Goal: Communication & Community: Share content

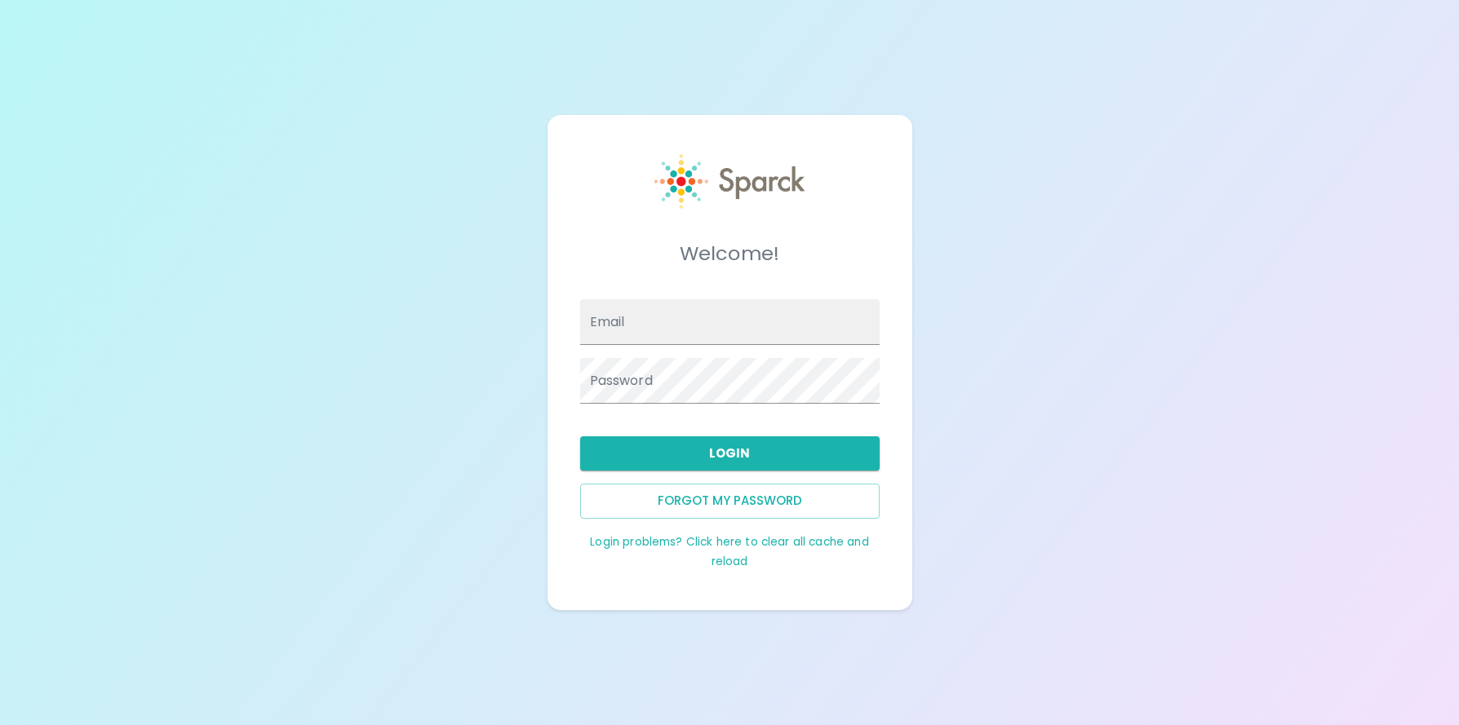
click at [626, 321] on input "Email" at bounding box center [729, 322] width 299 height 46
type input "[EMAIL_ADDRESS][DOMAIN_NAME]"
click at [764, 454] on button "Login" at bounding box center [729, 454] width 299 height 34
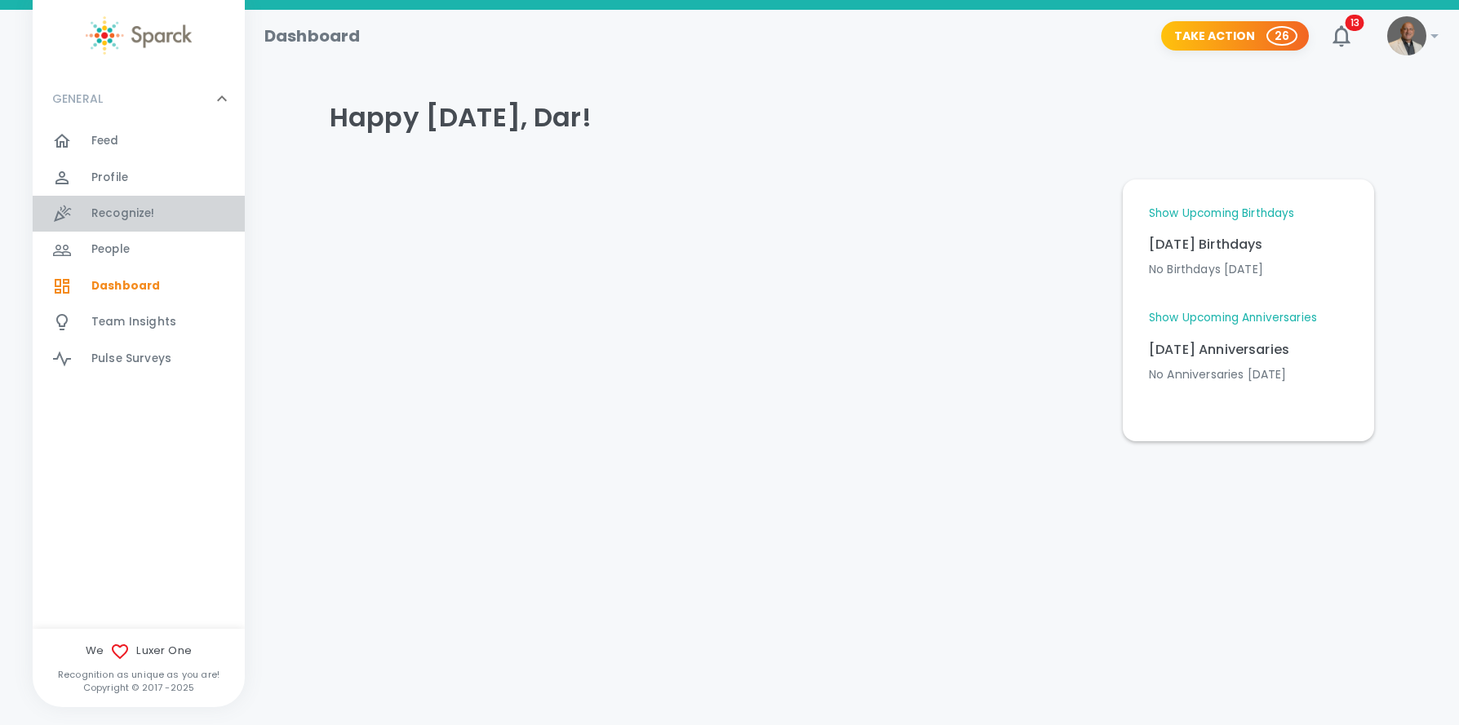
click at [117, 209] on span "Recognize!" at bounding box center [123, 214] width 64 height 16
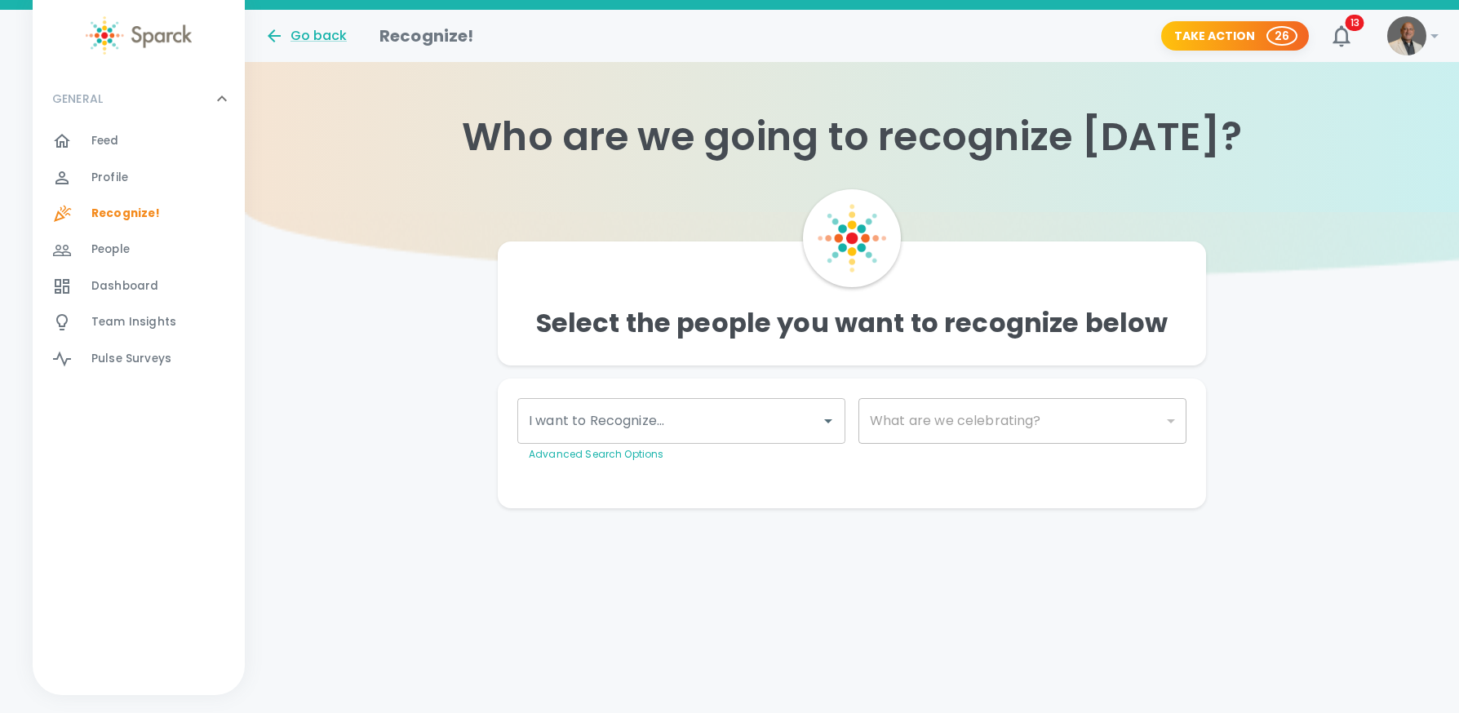
click at [615, 428] on input "I want to Recognize..." at bounding box center [669, 420] width 289 height 31
type input "drap"
click at [574, 473] on img at bounding box center [578, 470] width 20 height 20
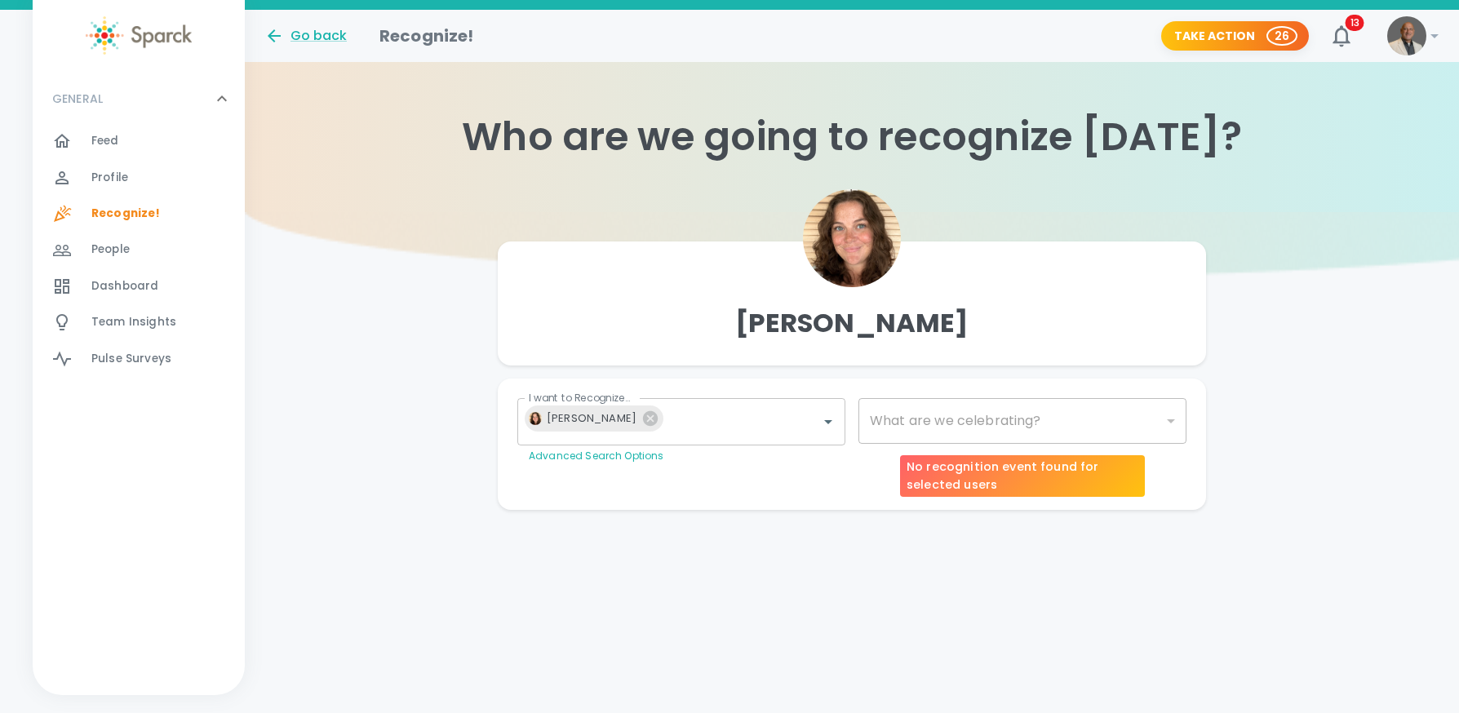
click at [910, 428] on div "​" at bounding box center [1022, 421] width 328 height 46
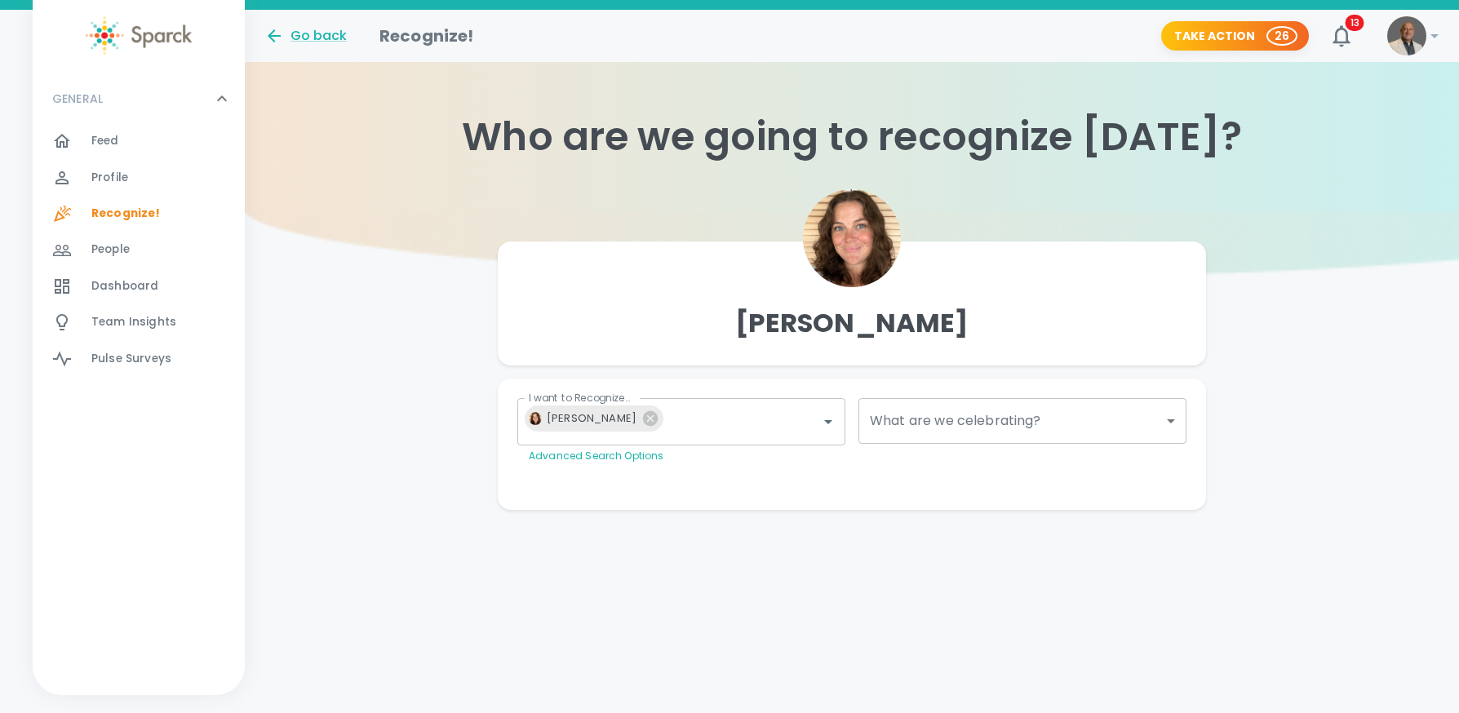
click at [912, 420] on body "Skip Navigation Go back Recognize! Take Action 26 13 ! GENERAL 0 Feed 0 Profile…" at bounding box center [729, 287] width 1459 height 575
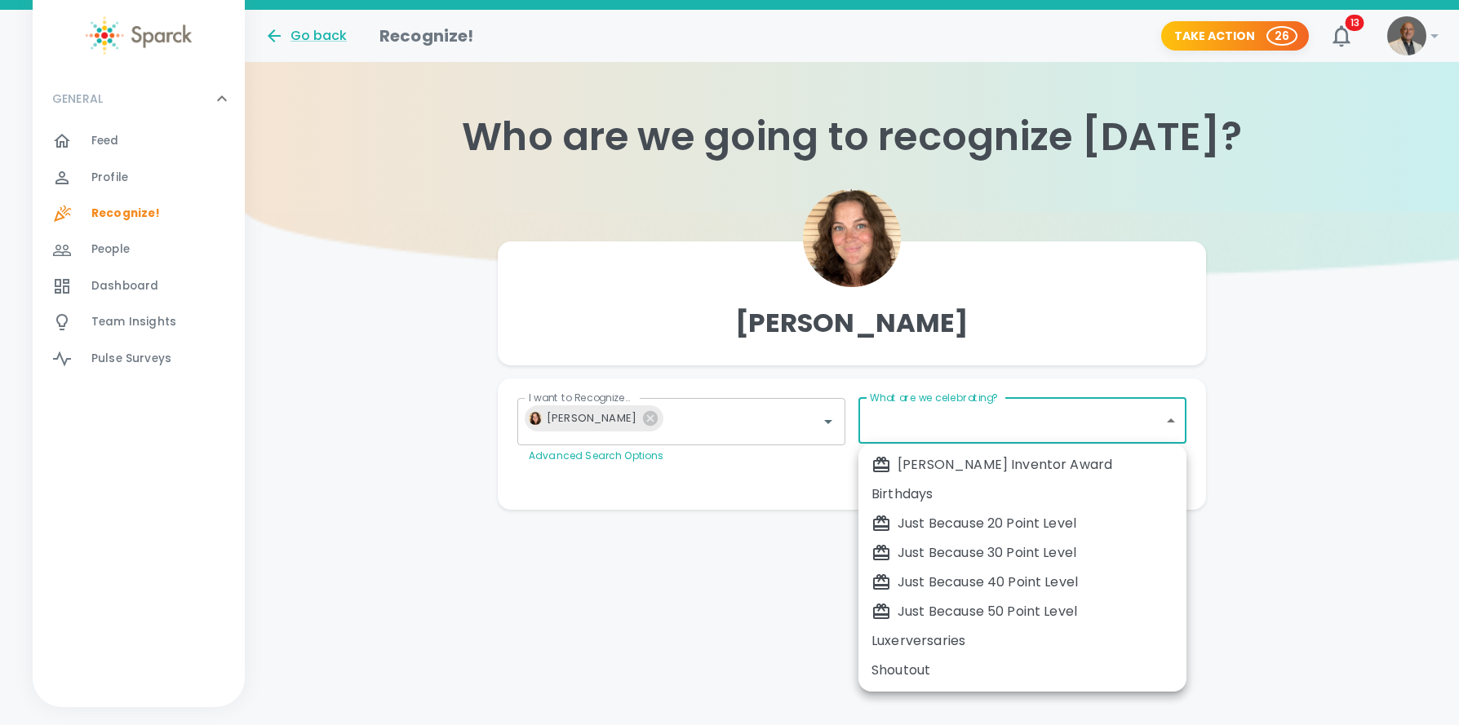
click at [940, 614] on div "Just Because 50 Point Level" at bounding box center [1022, 612] width 302 height 20
type input "2009"
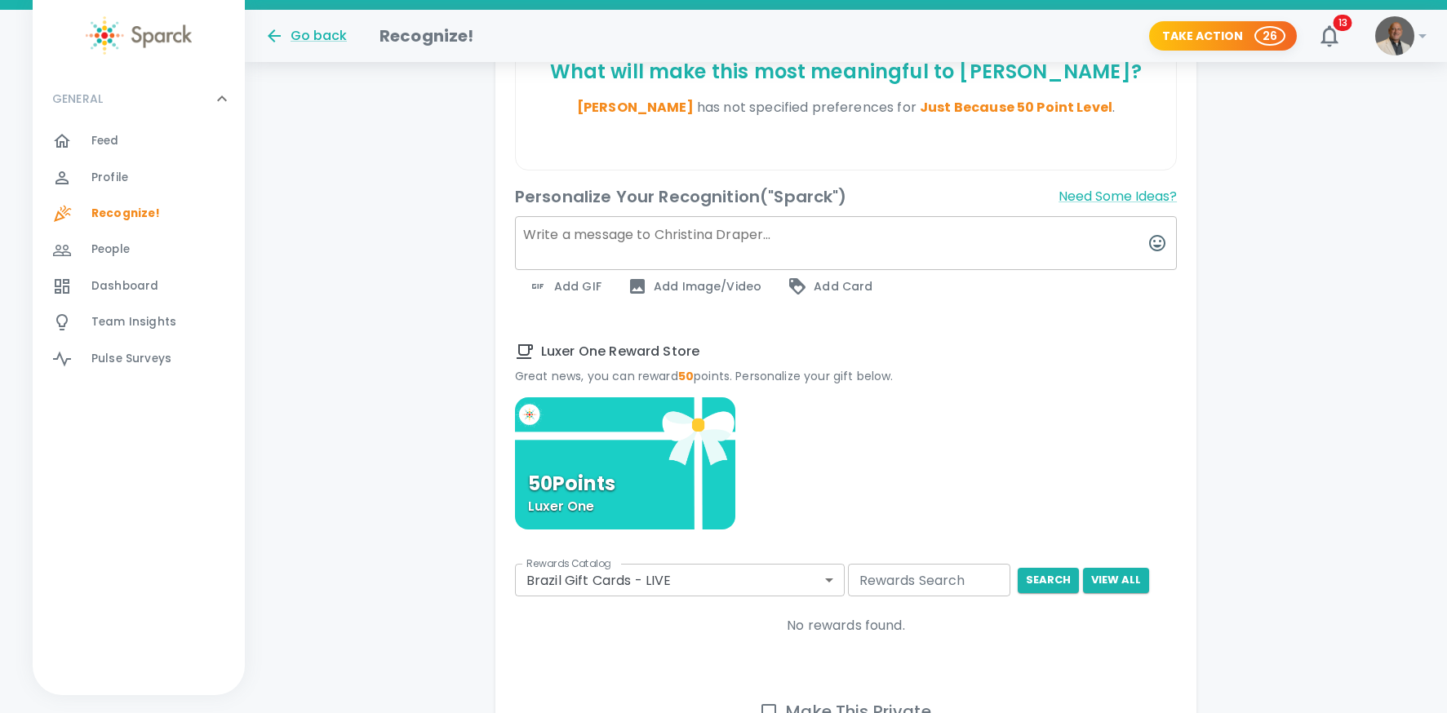
scroll to position [534, 0]
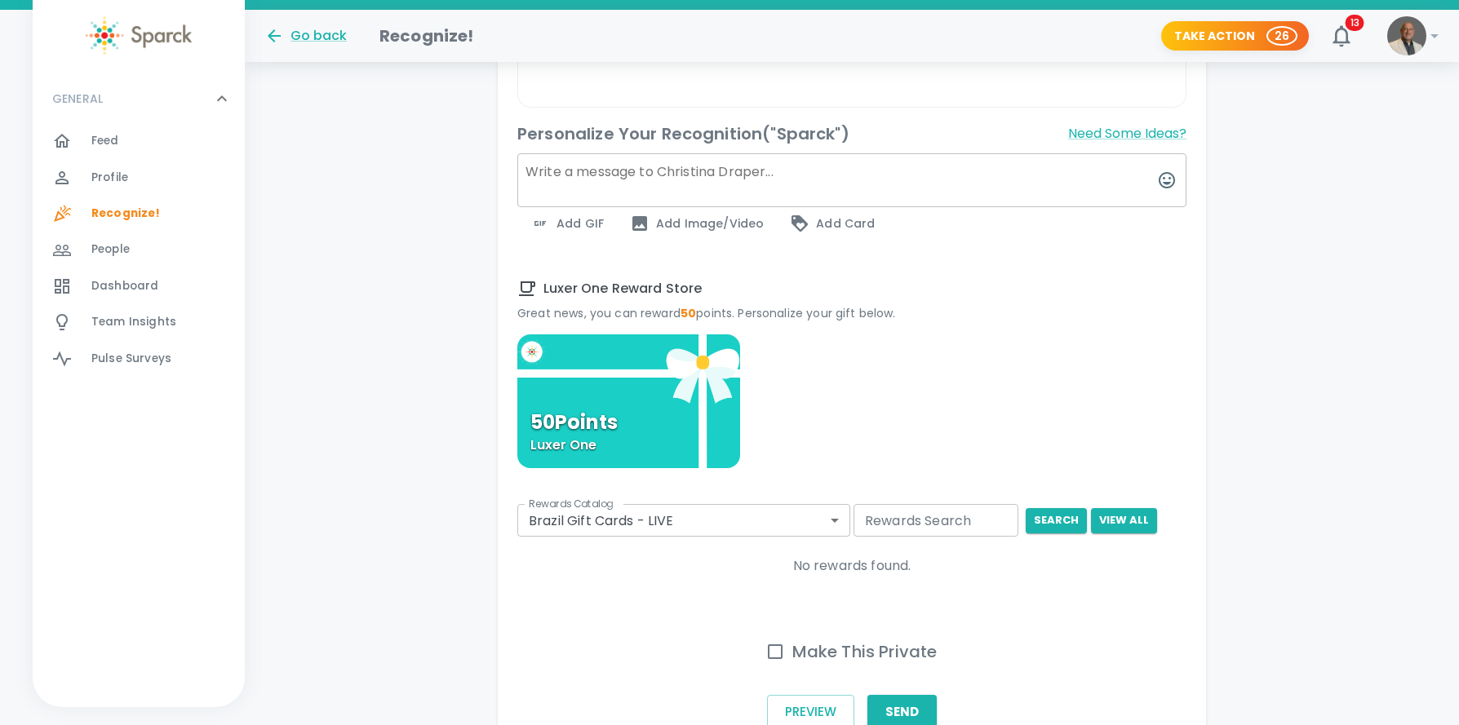
click at [828, 516] on body "Skip Navigation Go back Recognize! Take Action 26 13 ! GENERAL 0 Feed 0 Profile…" at bounding box center [729, 144] width 1459 height 1356
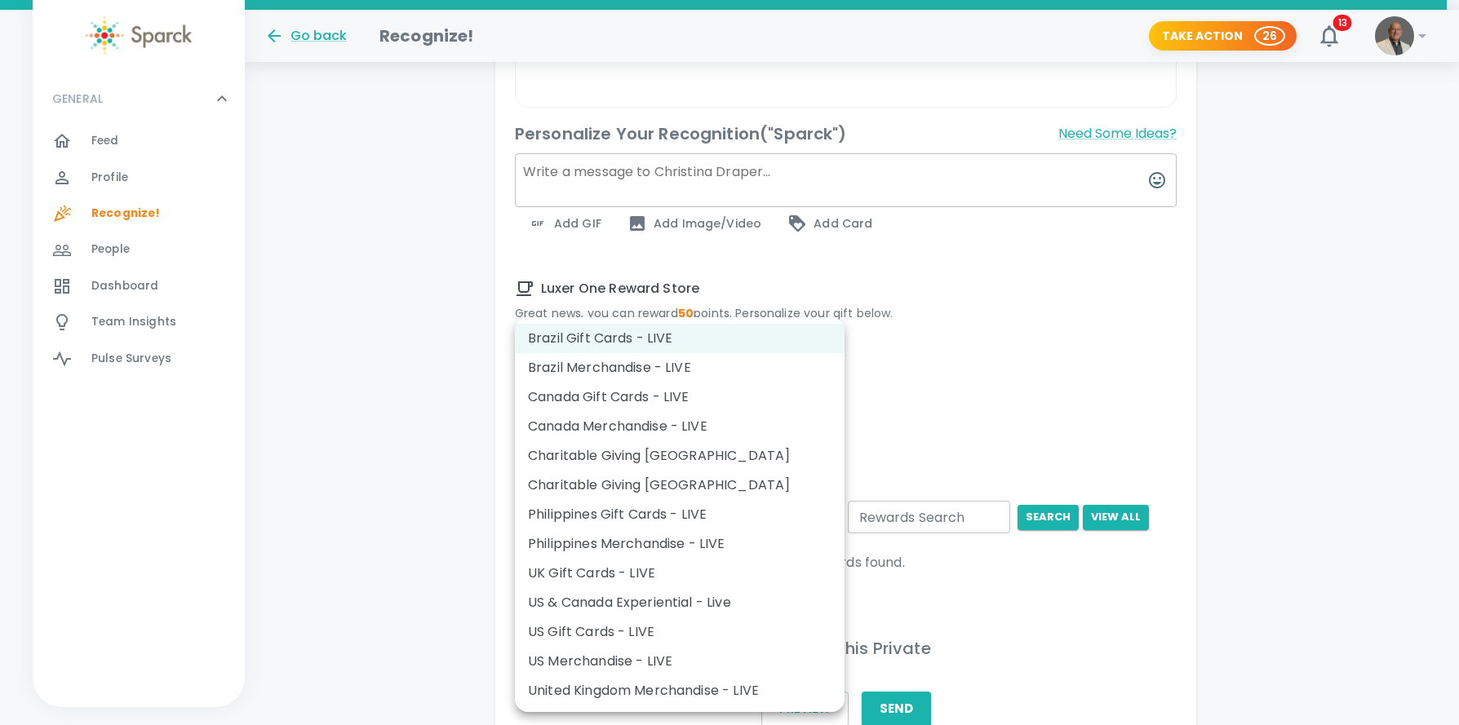
click at [951, 420] on div at bounding box center [729, 362] width 1459 height 725
click at [825, 521] on body "Skip Navigation Go back Recognize! Take Action 26 13 ! GENERAL 0 Feed 0 Profile…" at bounding box center [729, 142] width 1459 height 1353
click at [644, 568] on li "UK Gift Cards - LIVE" at bounding box center [680, 573] width 330 height 29
type input "974"
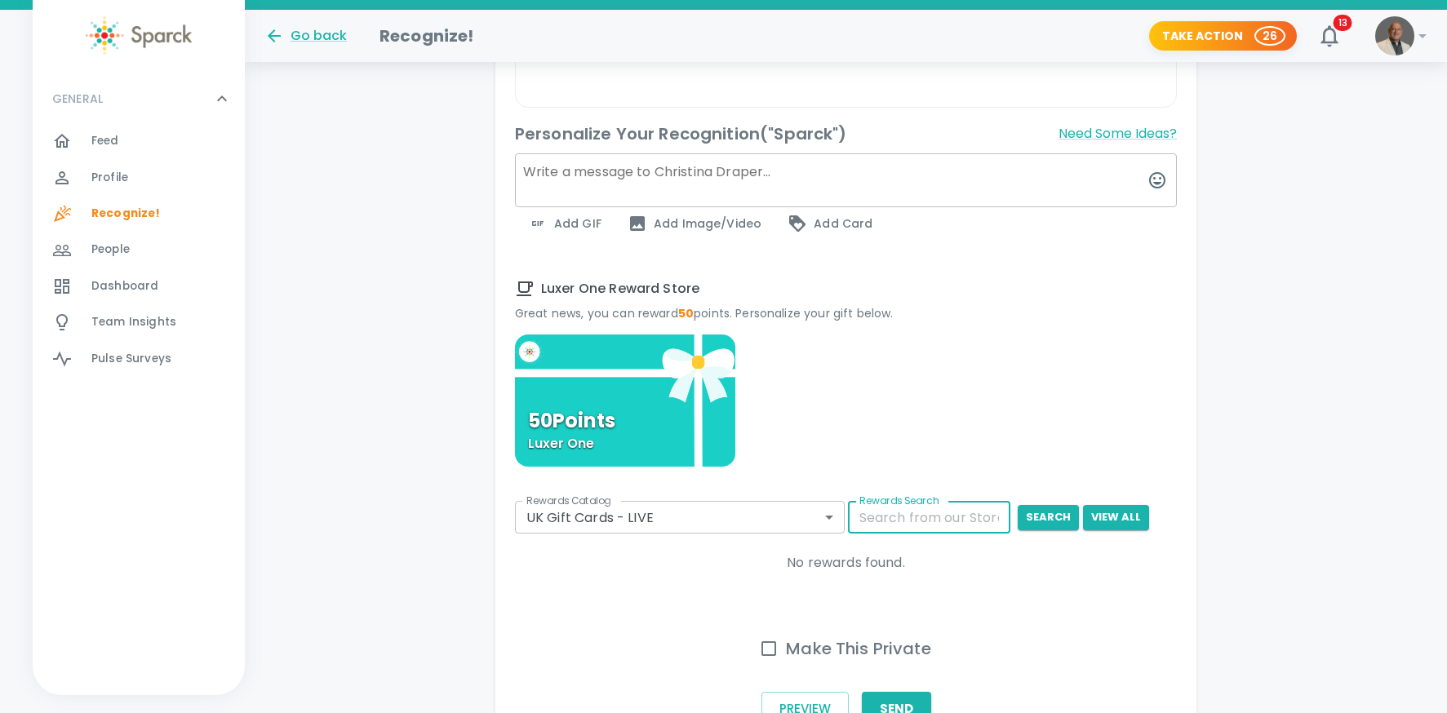
click at [880, 520] on input "Rewards Search" at bounding box center [929, 517] width 163 height 33
type input "amazon"
click at [1040, 521] on button "search" at bounding box center [1047, 517] width 61 height 25
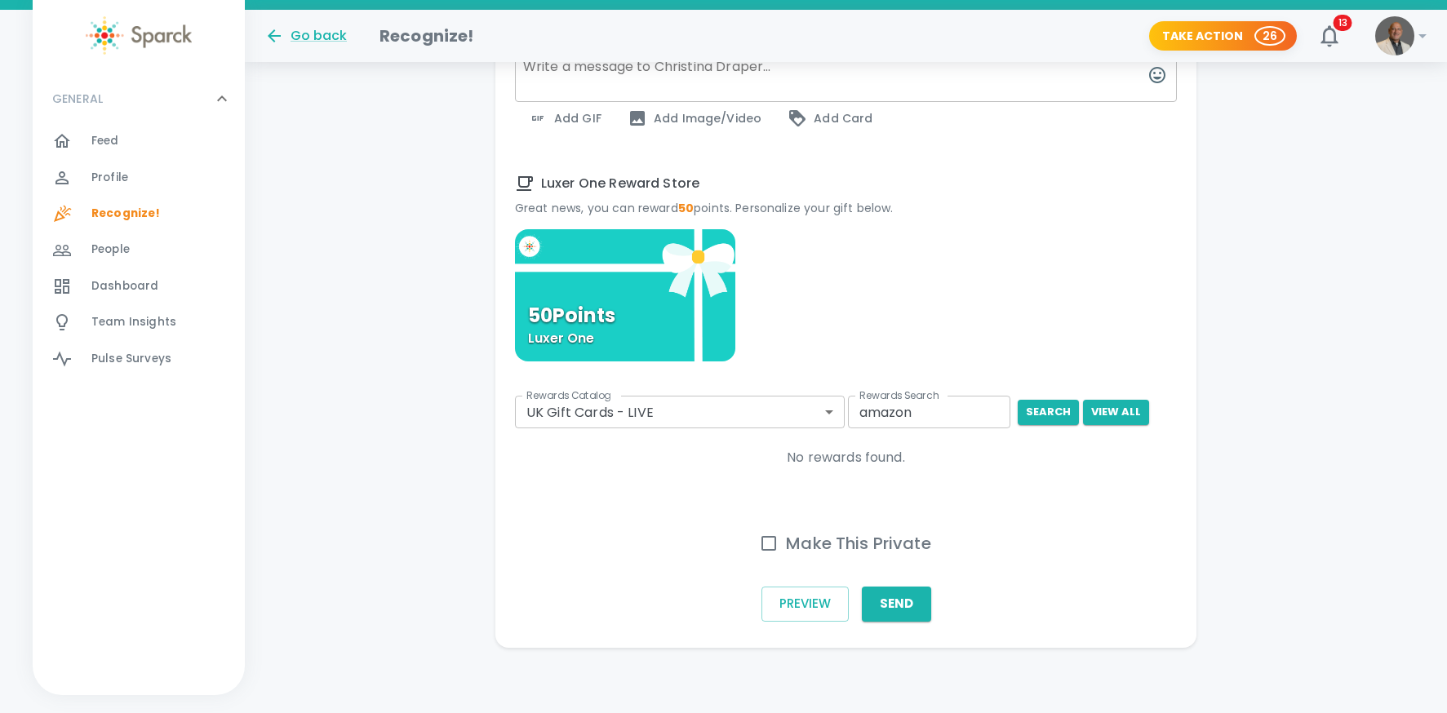
scroll to position [627, 0]
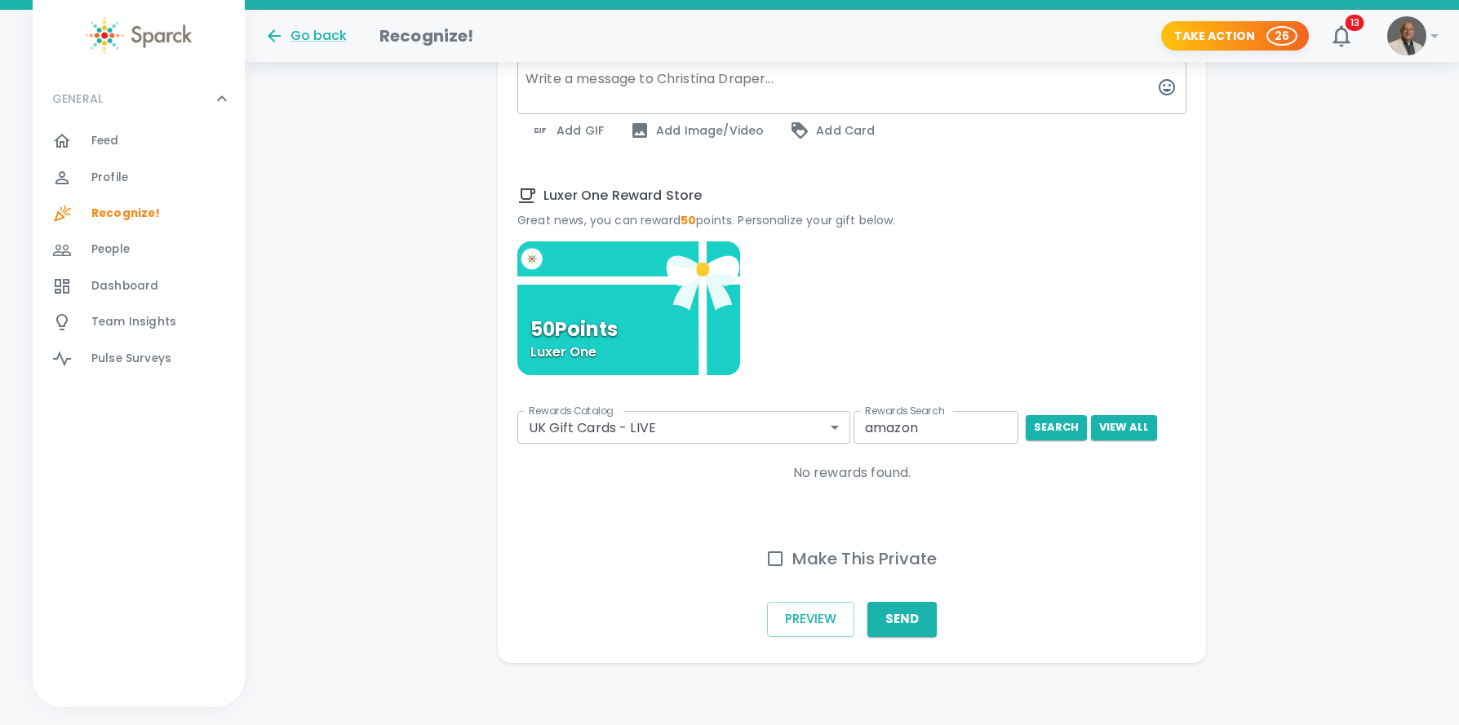
click at [832, 411] on body "Skip Navigation Go back Recognize! Take Action 26 13 ! GENERAL 0 Feed 0 Profile…" at bounding box center [729, 51] width 1459 height 1356
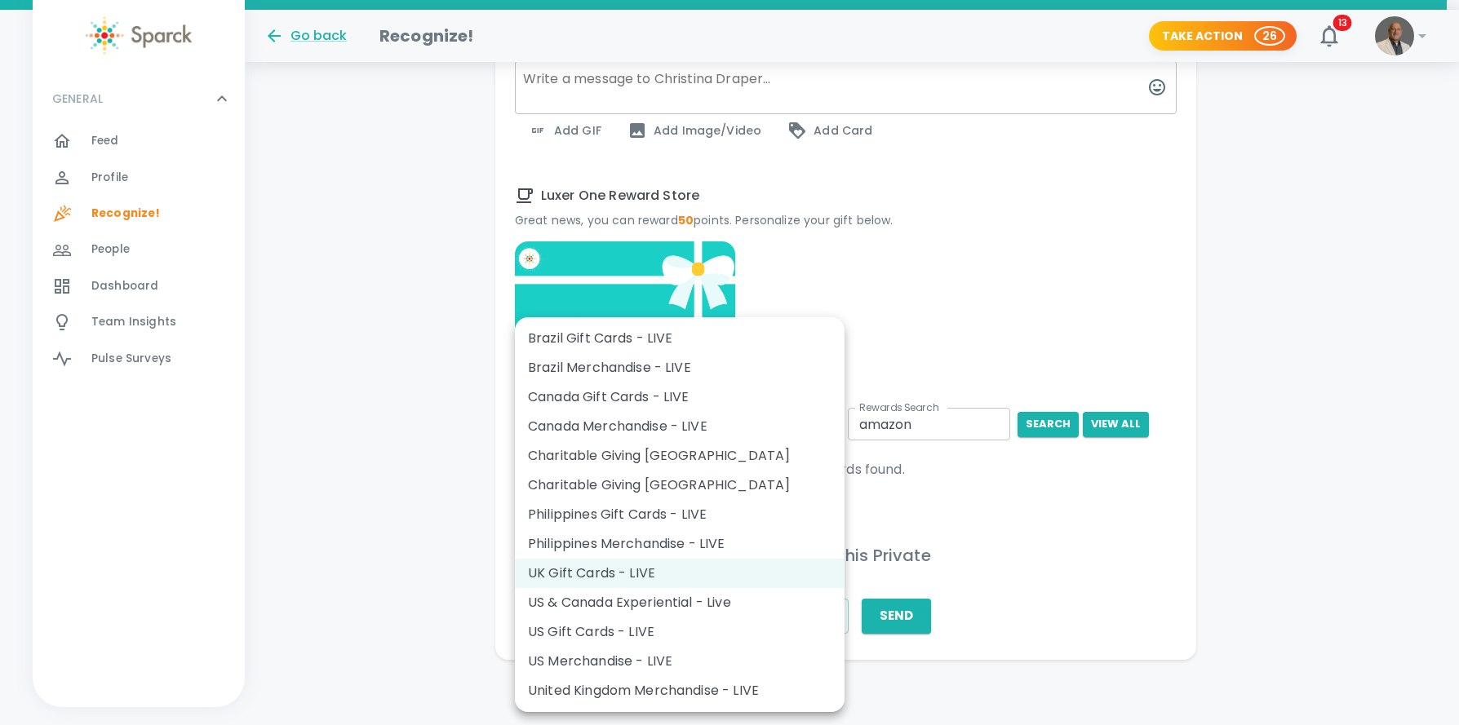
click at [615, 626] on li "US Gift Cards - LIVE" at bounding box center [680, 632] width 330 height 29
type input "877"
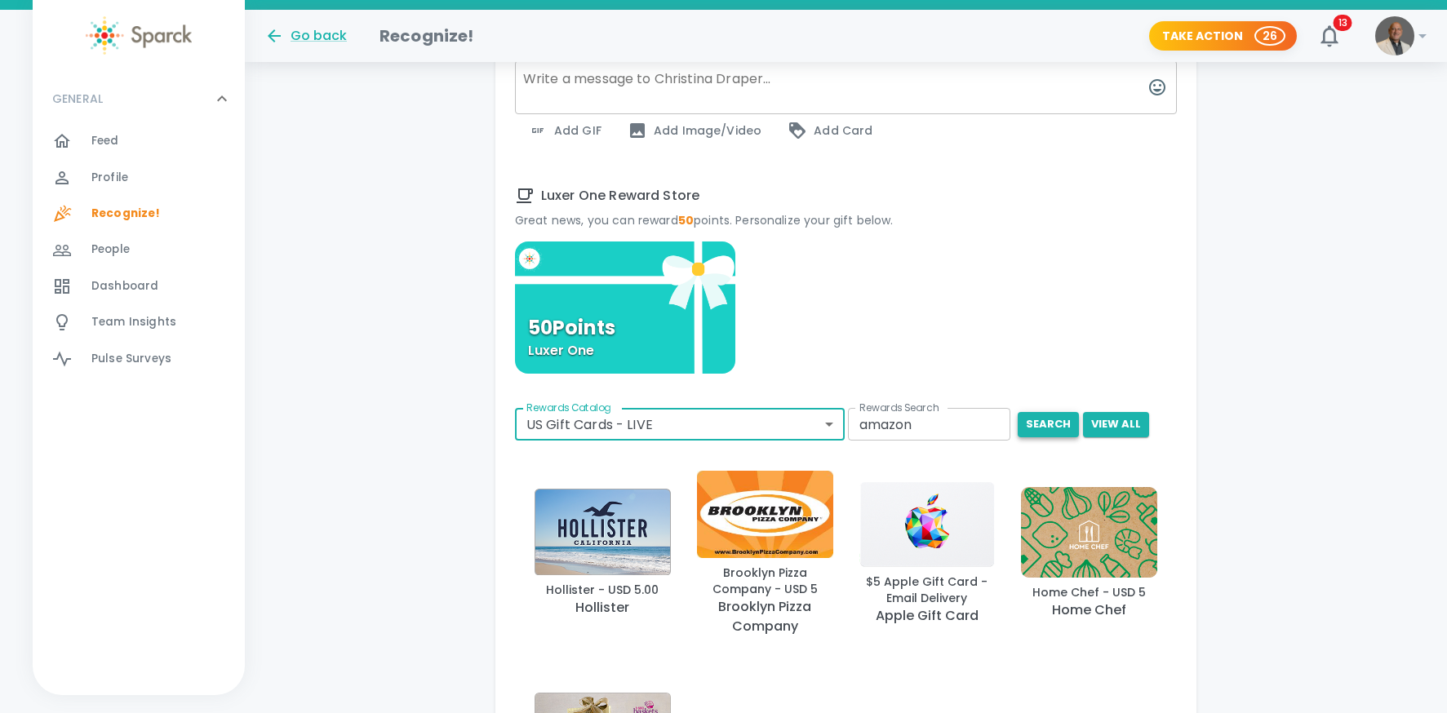
click at [1048, 426] on button "search" at bounding box center [1047, 424] width 61 height 25
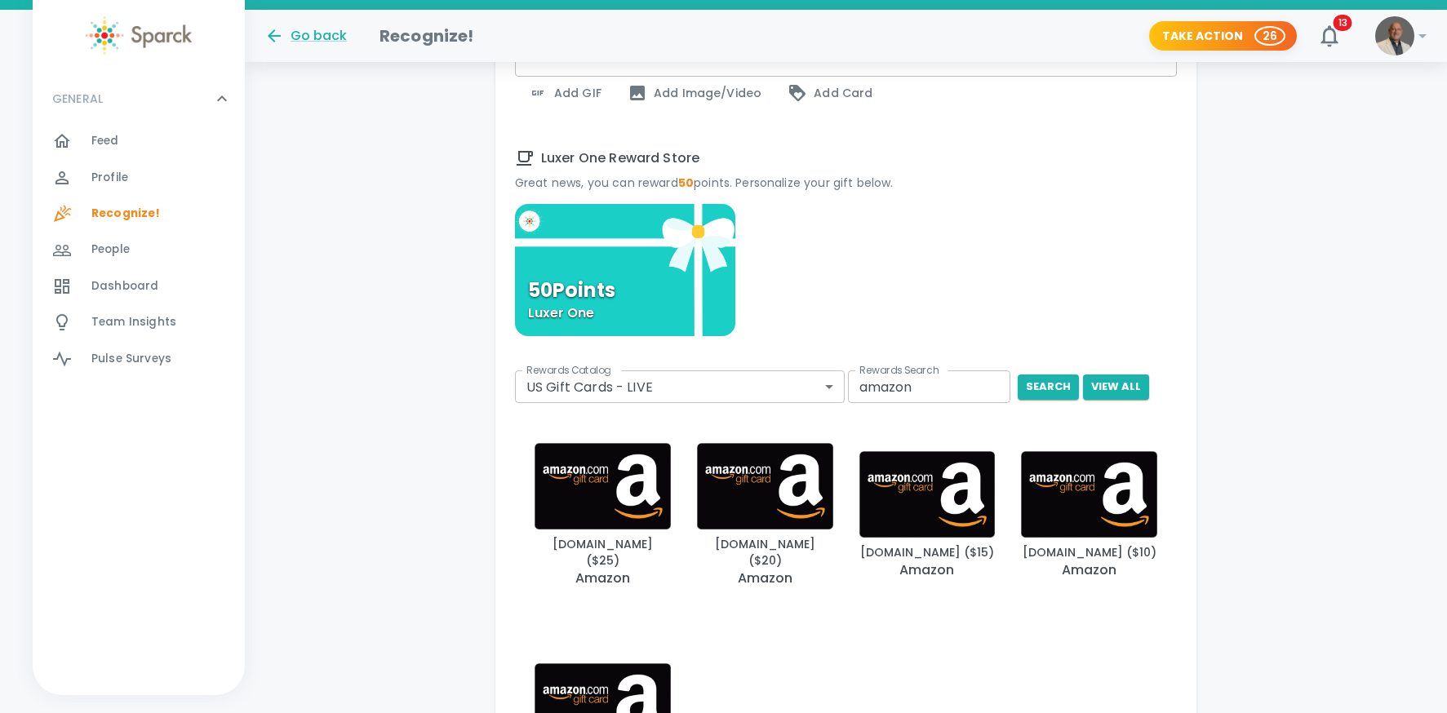
scroll to position [667, 0]
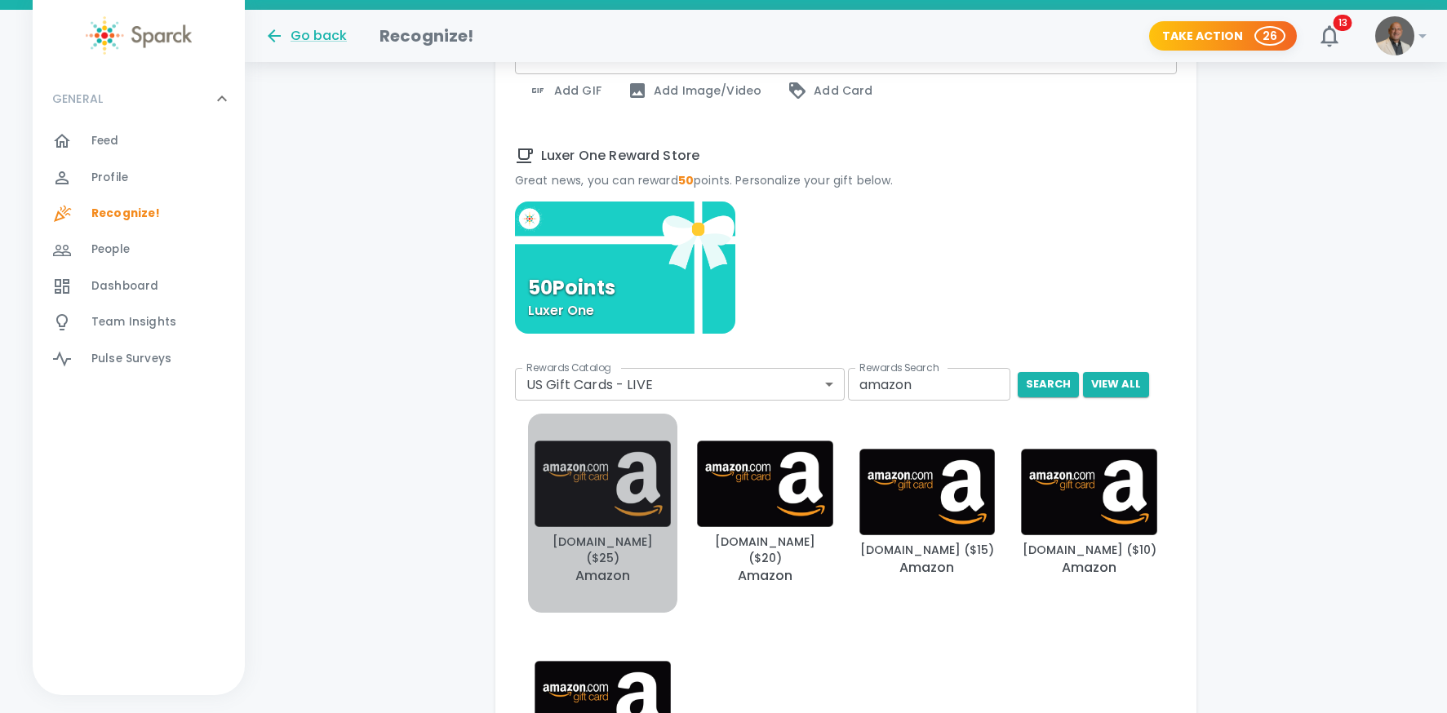
click at [592, 500] on img "button" at bounding box center [602, 484] width 136 height 86
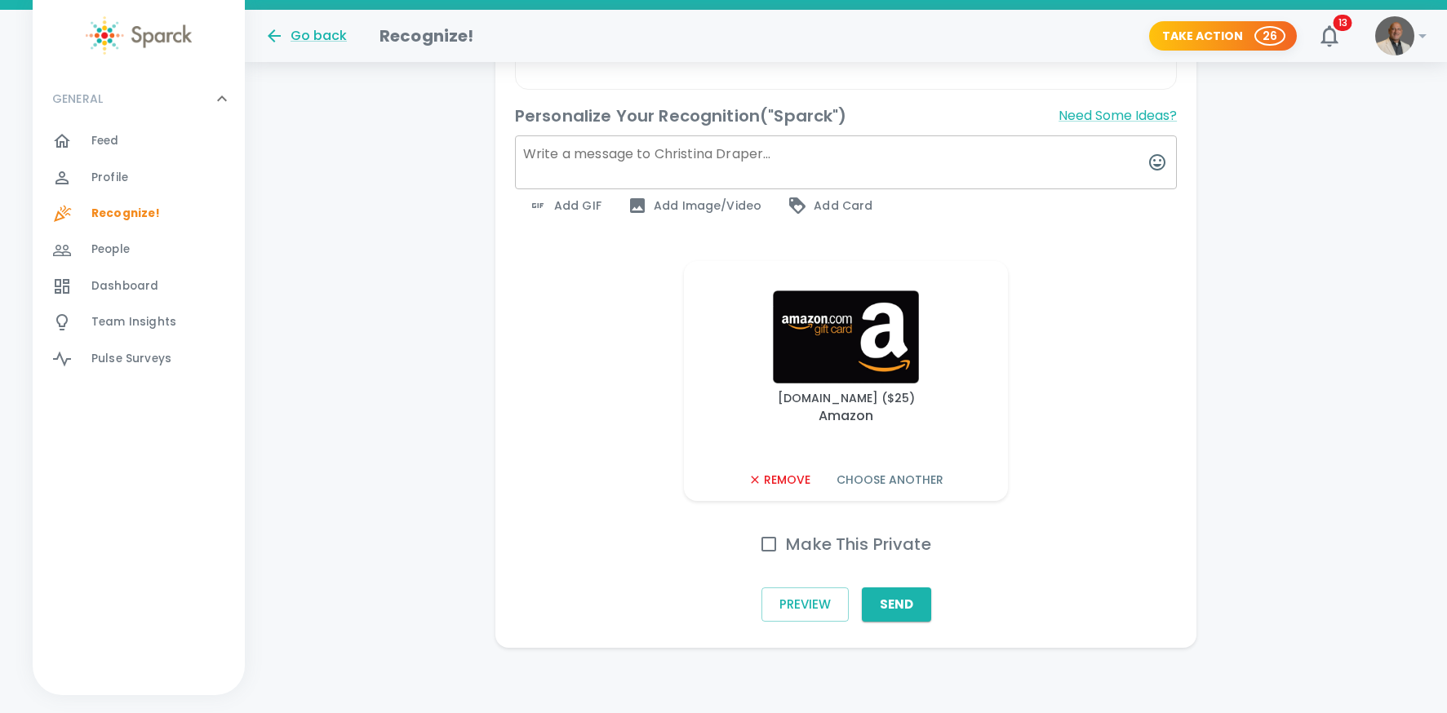
click at [717, 153] on textarea at bounding box center [846, 162] width 662 height 54
type textarea "CD, Thanks for getting the web site updated for CS! You are a true expert in yo…"
click at [891, 609] on button "Send" at bounding box center [896, 604] width 69 height 34
